Goal: Entertainment & Leisure: Consume media (video, audio)

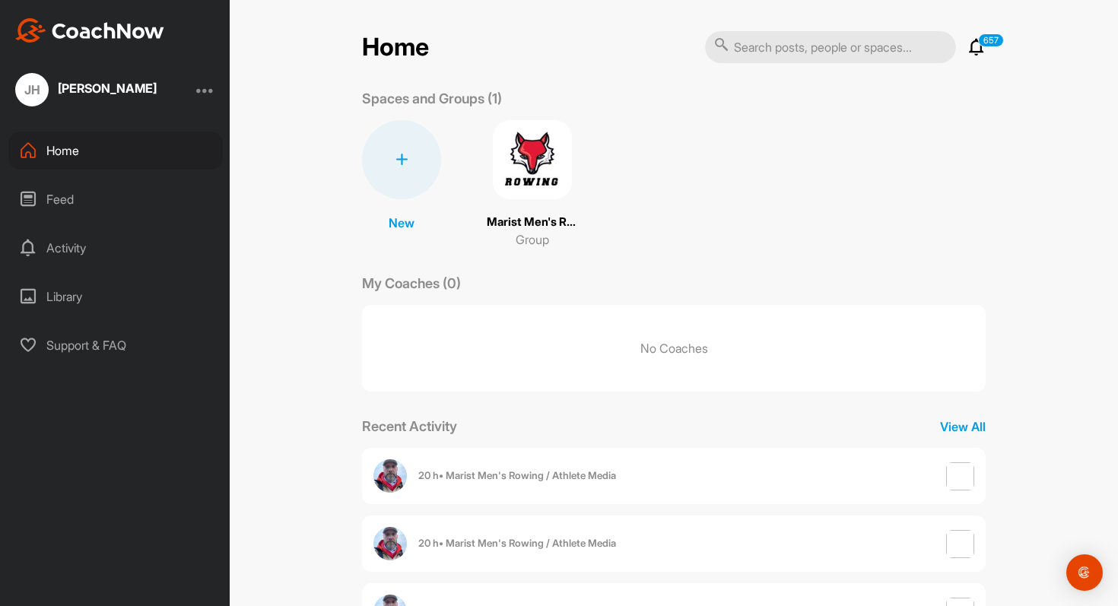
click at [519, 180] on img at bounding box center [532, 159] width 79 height 79
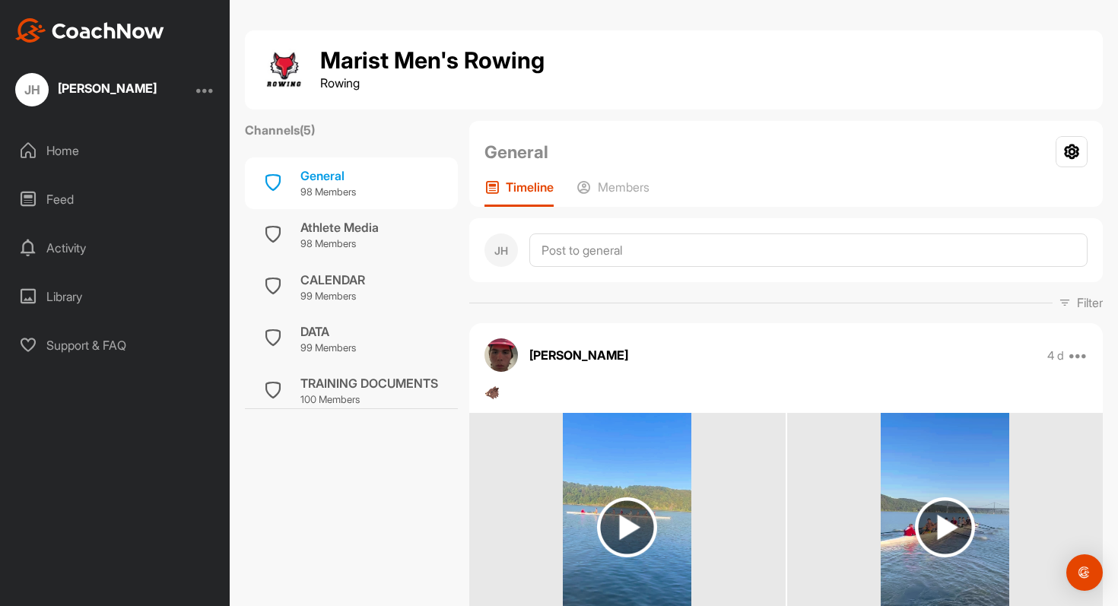
click at [62, 186] on div "Feed" at bounding box center [115, 199] width 215 height 38
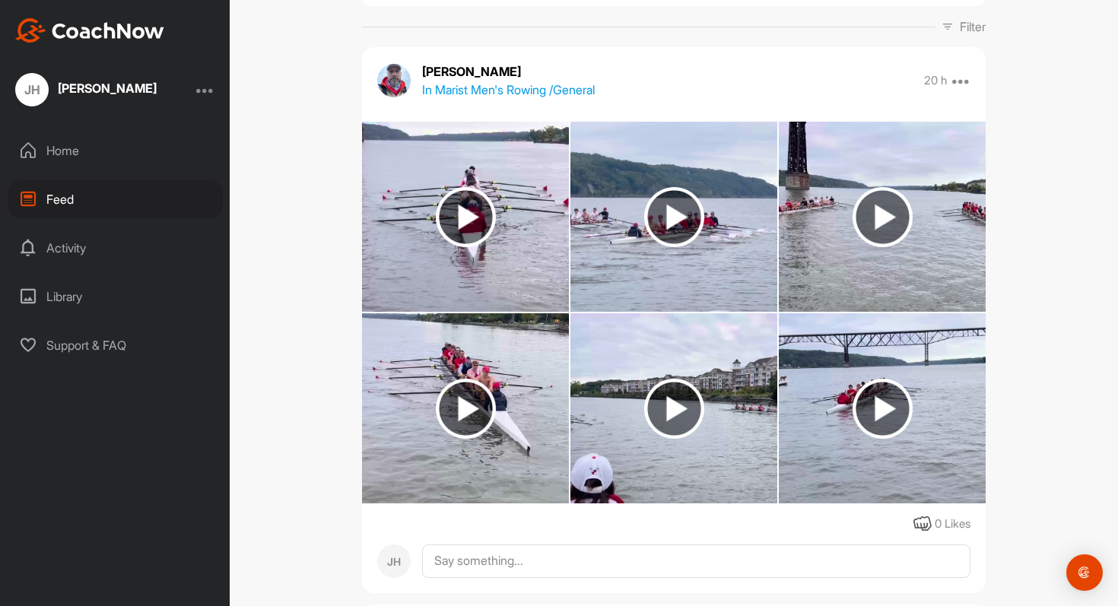
scroll to position [170, 0]
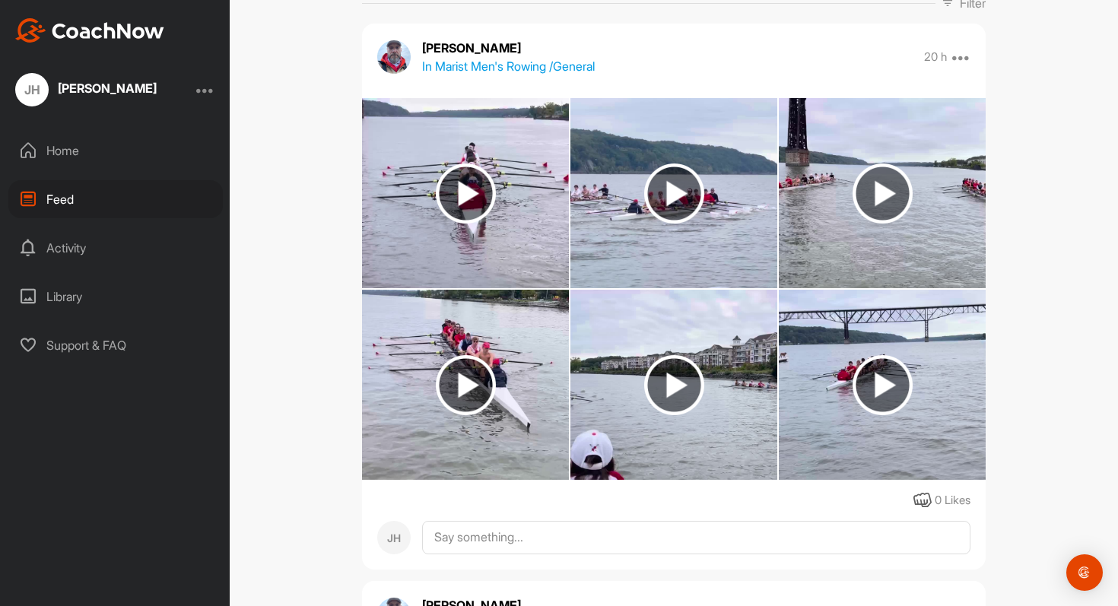
click at [1026, 185] on div "Feed Filter Media Type Images Videos Notes Audio Documents Author No options So…" at bounding box center [674, 303] width 889 height 606
click at [684, 193] on img at bounding box center [674, 194] width 60 height 60
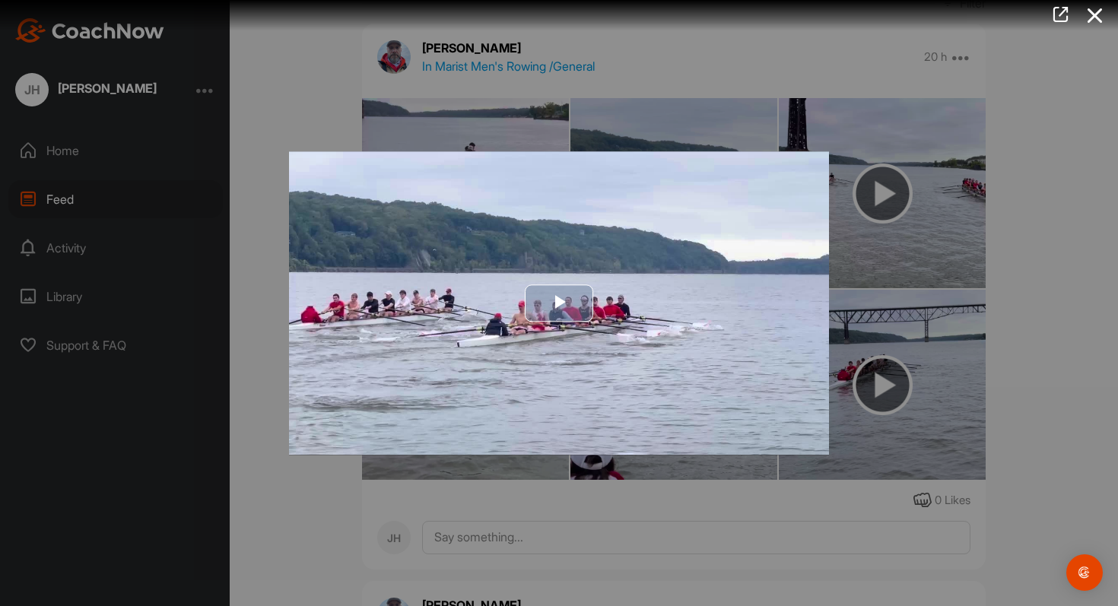
click at [559, 304] on span "Video Player" at bounding box center [559, 304] width 0 height 0
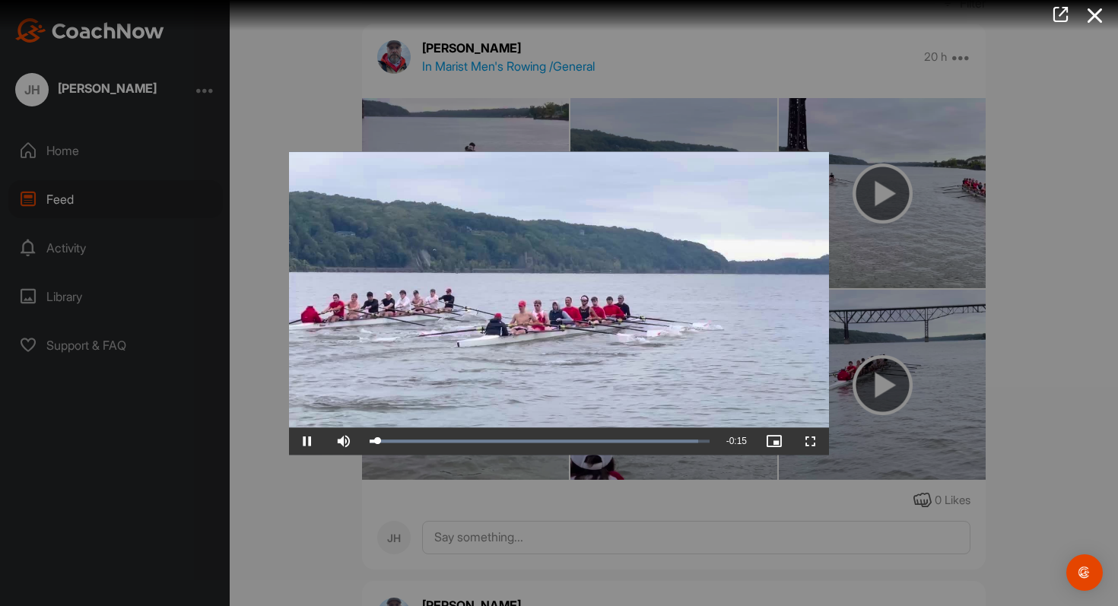
click at [546, 297] on video "Video Player" at bounding box center [559, 303] width 540 height 304
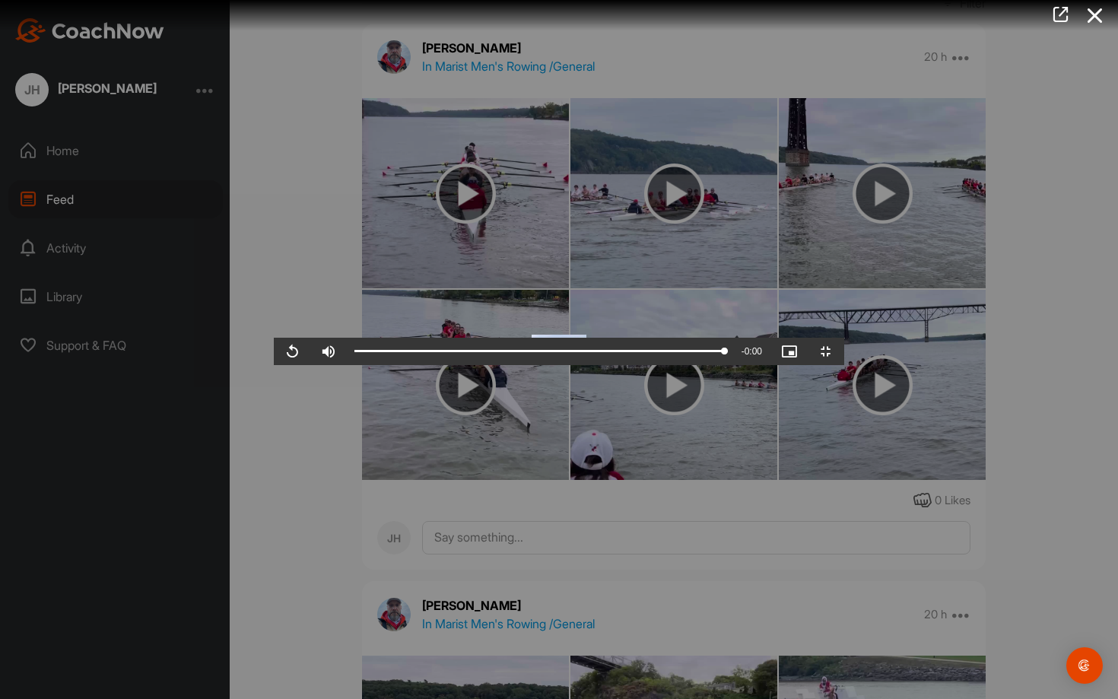
click at [470, 365] on video "Video Player" at bounding box center [559, 350] width 571 height 30
click at [274, 335] on video "Video Player" at bounding box center [559, 350] width 571 height 30
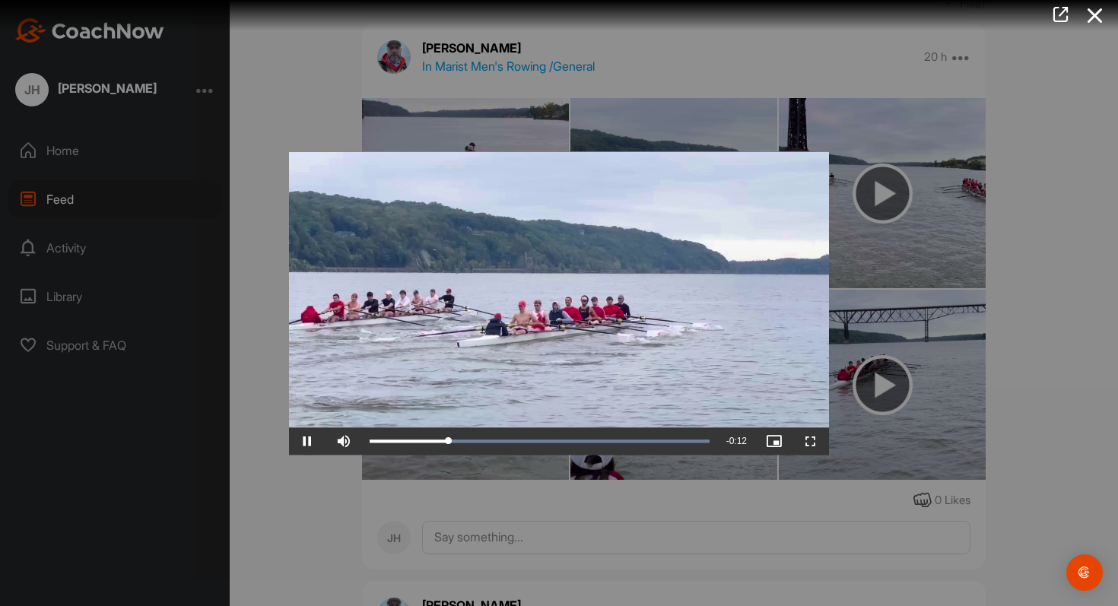
click at [257, 259] on div at bounding box center [559, 303] width 1118 height 606
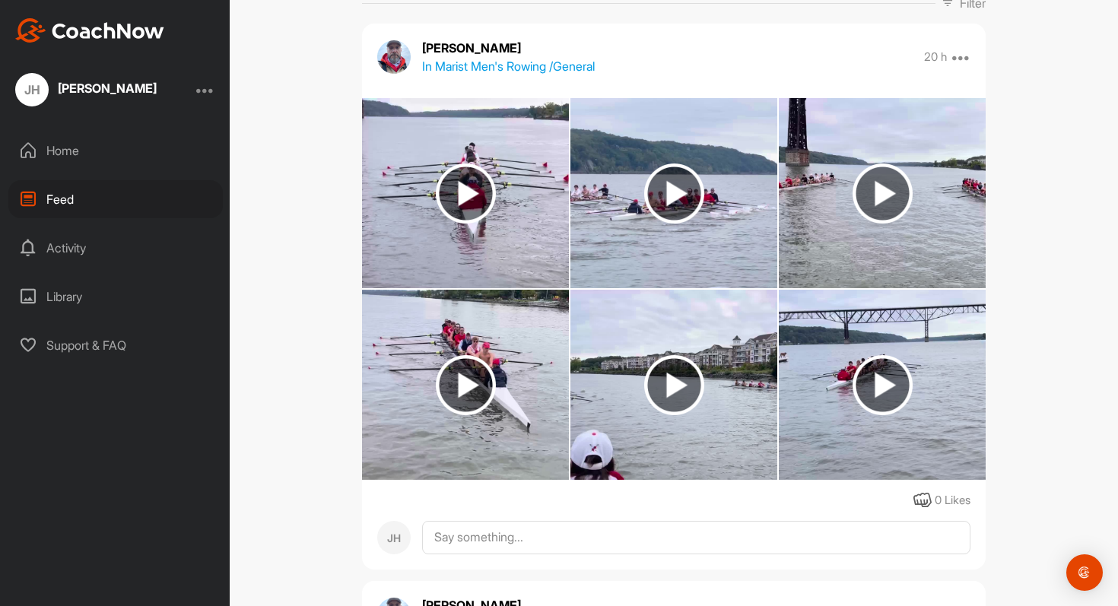
click at [869, 202] on img at bounding box center [883, 194] width 60 height 60
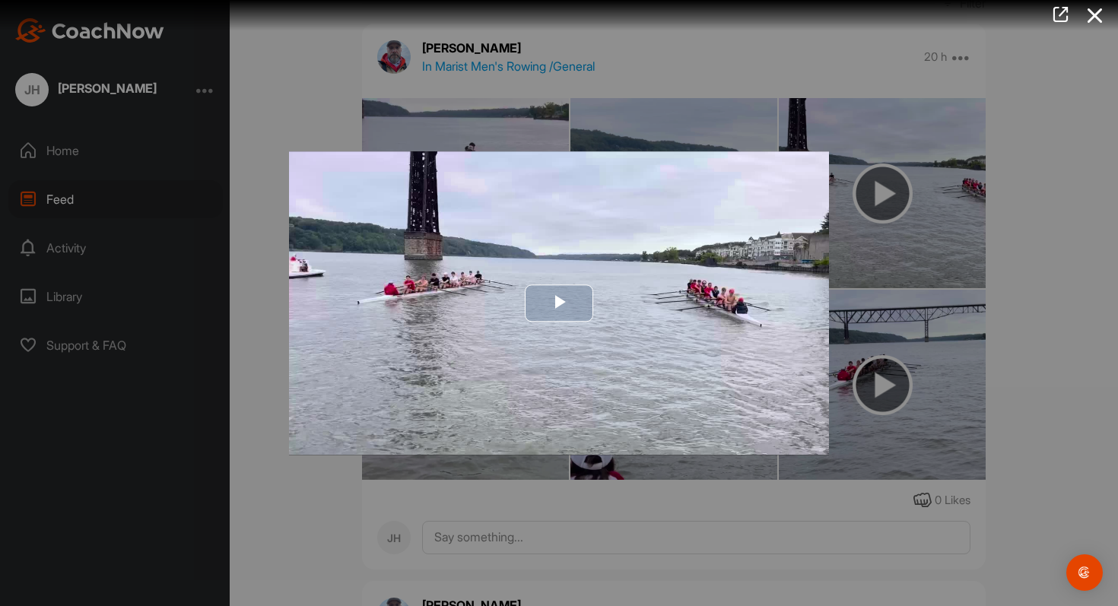
click at [596, 294] on img "Video Player" at bounding box center [559, 303] width 540 height 304
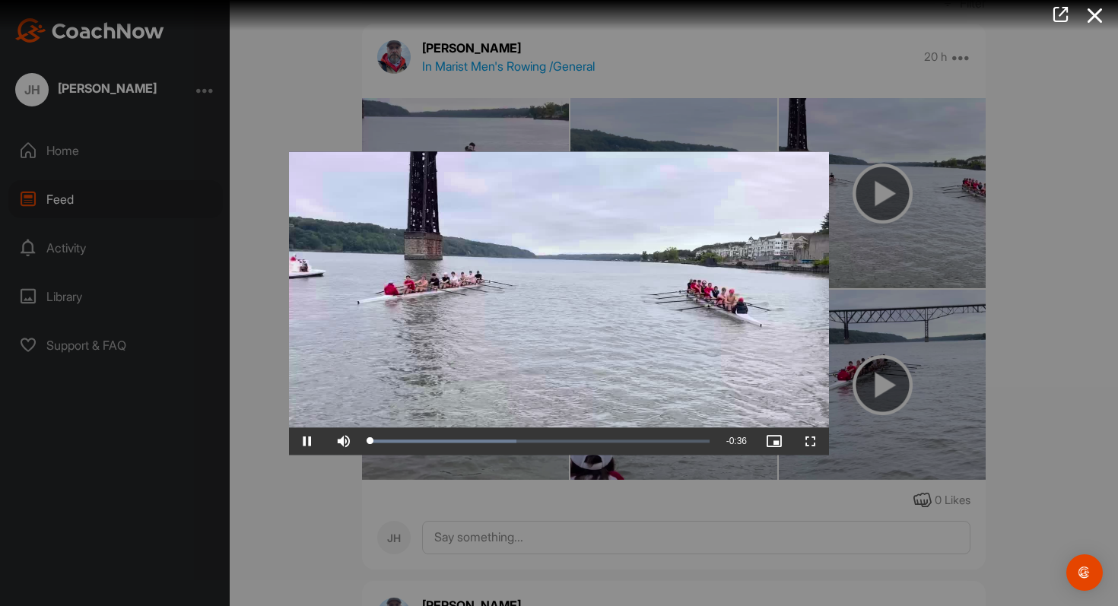
click at [596, 294] on video "Video Player" at bounding box center [559, 303] width 540 height 304
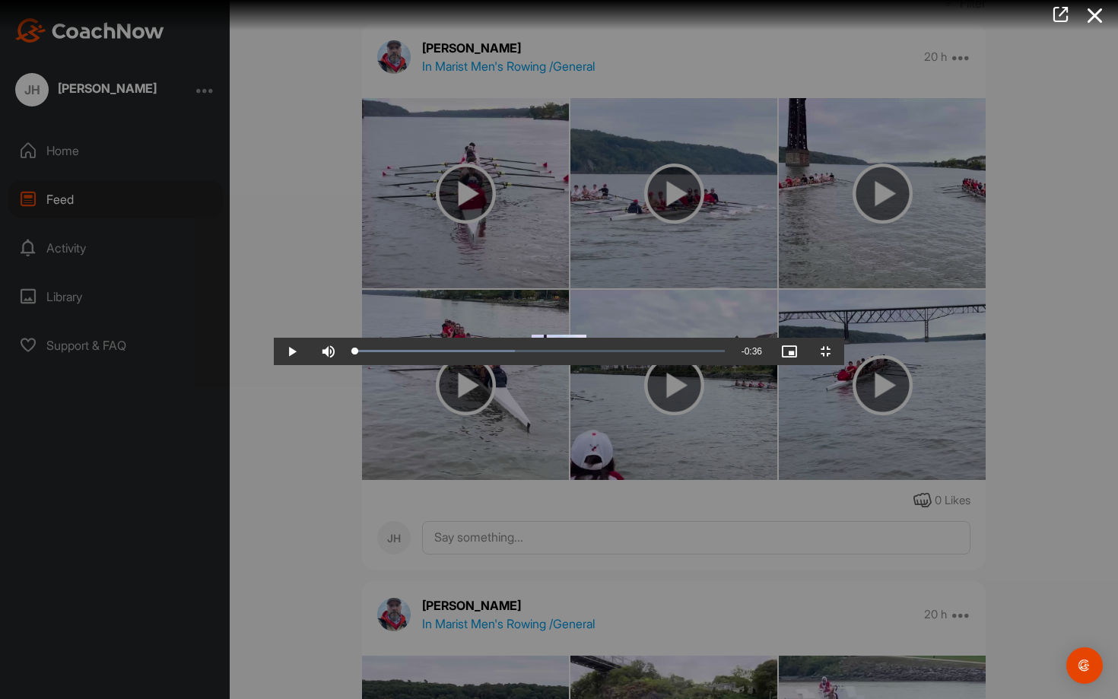
click at [596, 365] on video "Video Player" at bounding box center [559, 350] width 571 height 30
click at [347, 365] on div "Loaded : 43.28% 0:00 0:00" at bounding box center [540, 351] width 386 height 27
click at [845, 365] on video "Video Player" at bounding box center [559, 350] width 571 height 30
click at [845, 335] on video "Video Player" at bounding box center [559, 350] width 571 height 30
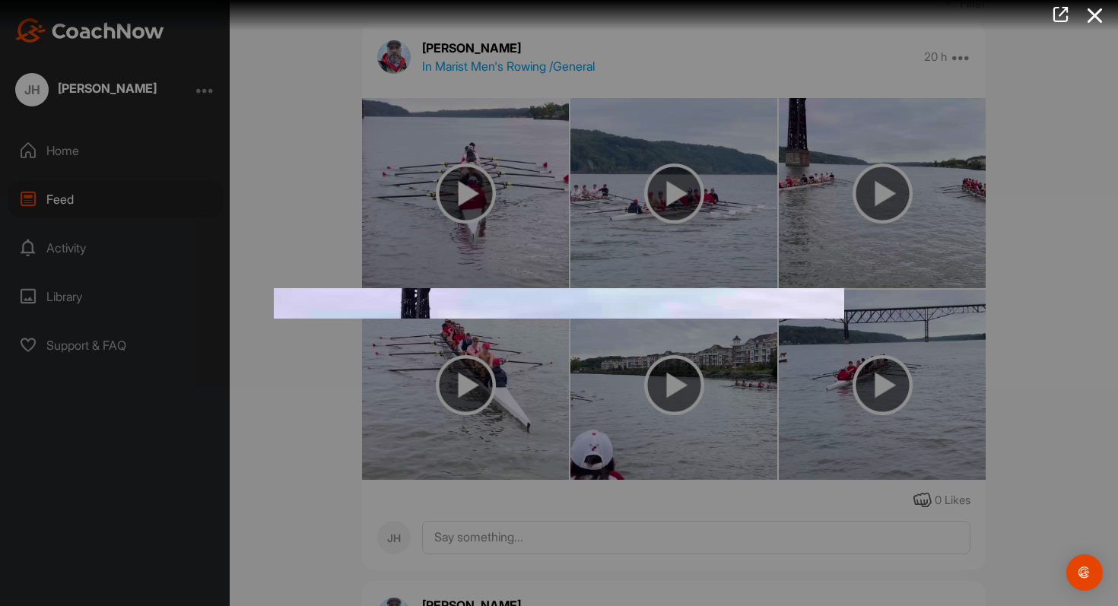
click at [574, 352] on video "Video Player" at bounding box center [559, 448] width 571 height 321
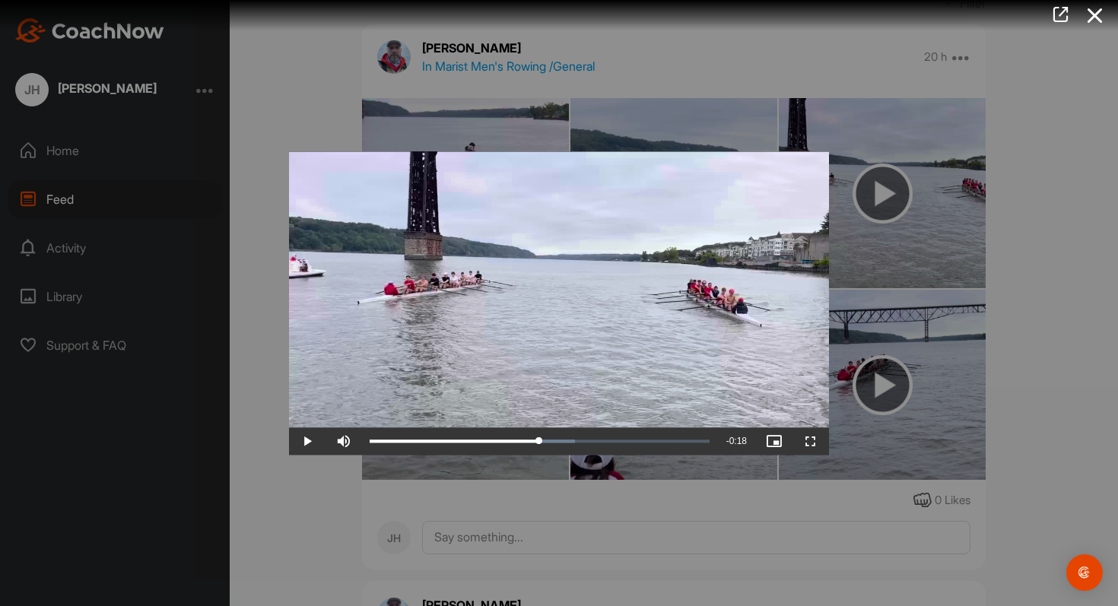
click at [1041, 169] on div at bounding box center [559, 303] width 1118 height 606
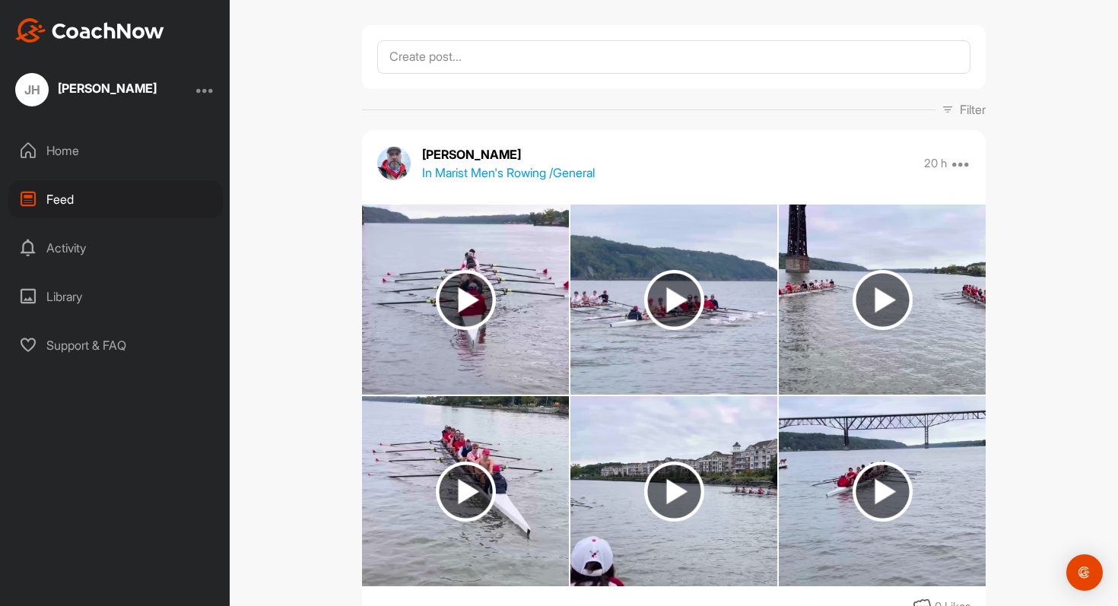
scroll to position [0, 0]
